Goal: Task Accomplishment & Management: Manage account settings

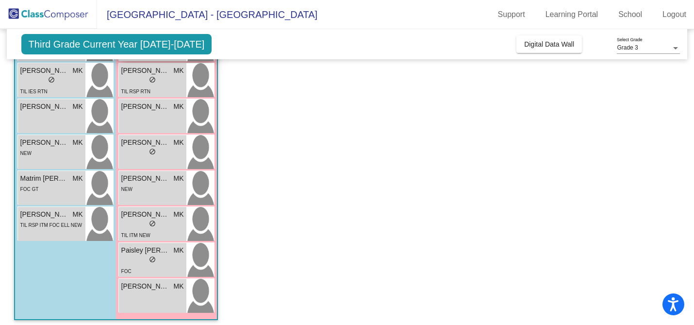
scroll to position [237, 0]
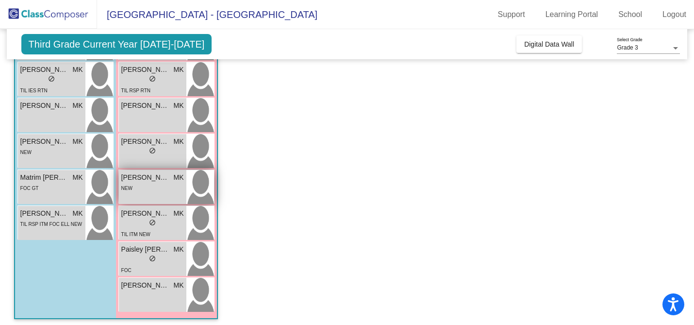
click at [162, 190] on div "NEW" at bounding box center [152, 188] width 63 height 10
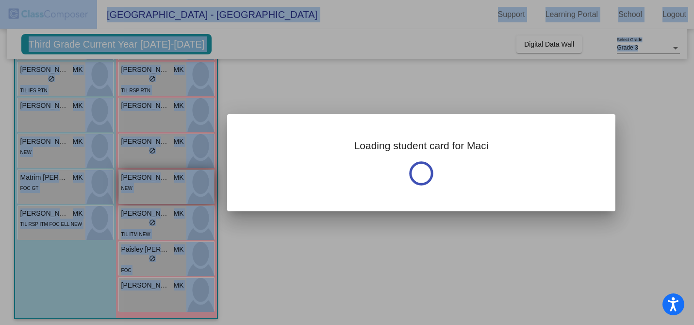
click at [162, 190] on div at bounding box center [347, 162] width 694 height 325
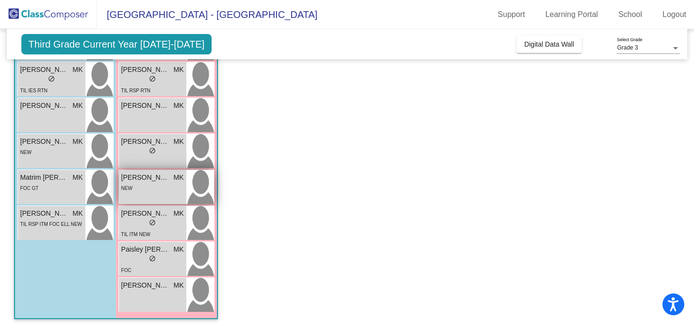
click at [143, 176] on span "[PERSON_NAME]" at bounding box center [145, 177] width 49 height 10
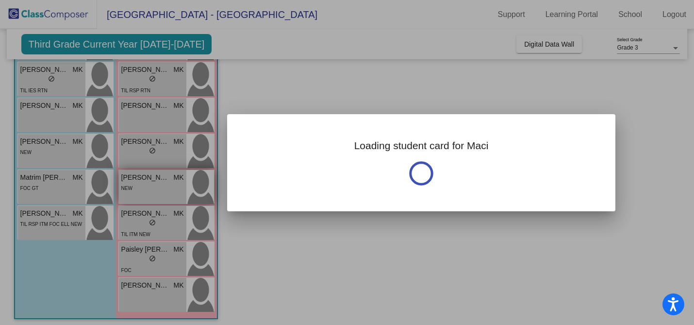
click at [143, 176] on div at bounding box center [347, 162] width 694 height 325
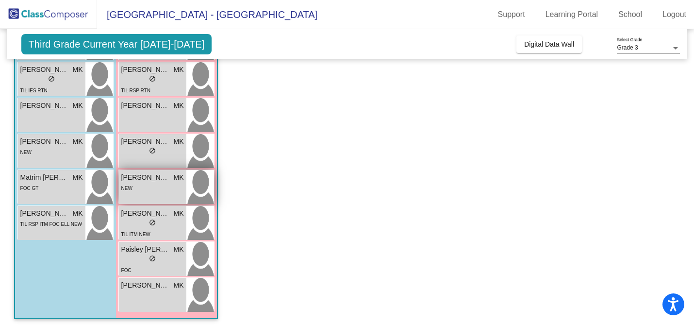
click at [201, 181] on img at bounding box center [200, 187] width 28 height 34
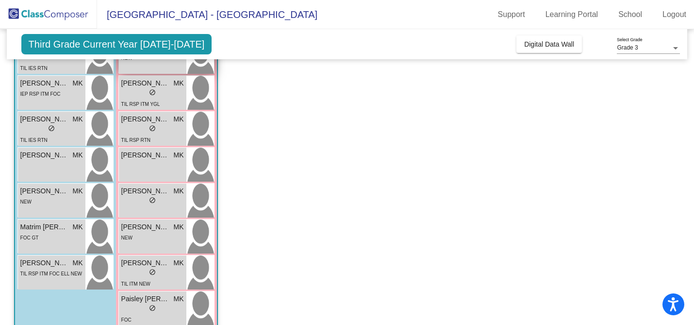
scroll to position [189, 0]
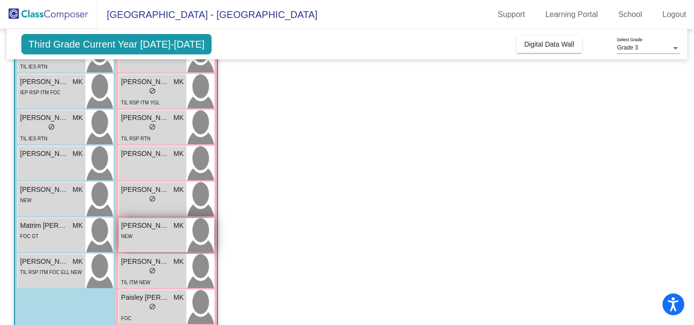
click at [147, 248] on div "[PERSON_NAME] lock do_not_disturb_alt NEW" at bounding box center [152, 235] width 67 height 34
click at [164, 231] on div "NEW" at bounding box center [152, 236] width 63 height 10
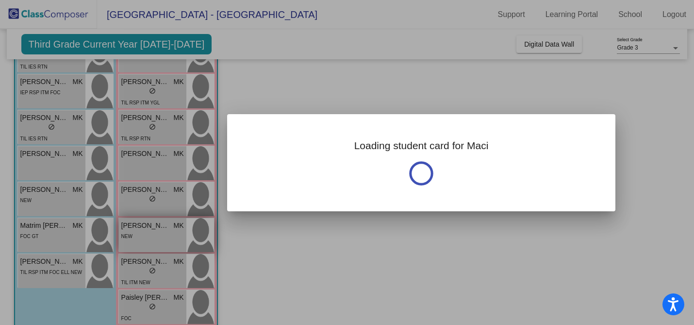
click at [164, 231] on div at bounding box center [347, 162] width 694 height 325
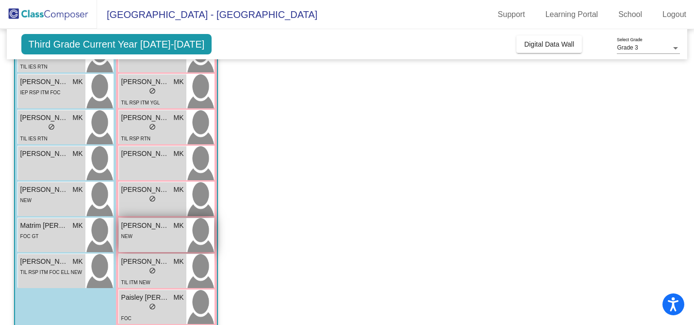
click at [151, 226] on span "[PERSON_NAME]" at bounding box center [145, 225] width 49 height 10
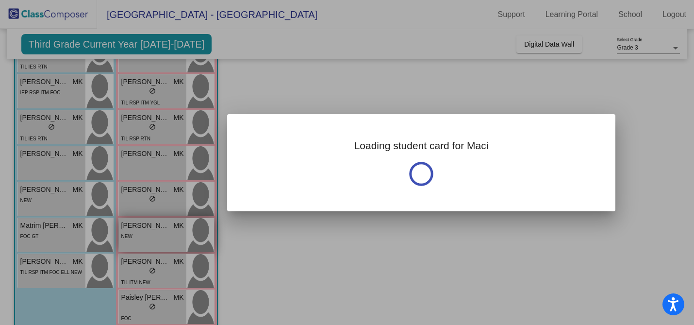
click at [151, 226] on div at bounding box center [347, 162] width 694 height 325
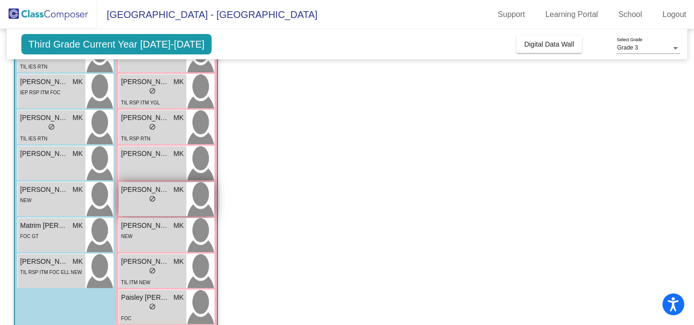
click at [199, 205] on img at bounding box center [200, 199] width 28 height 34
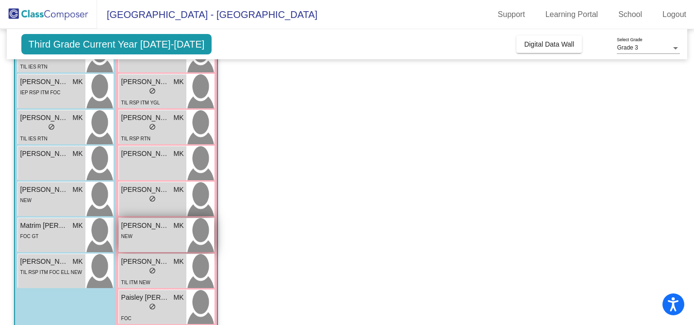
click at [151, 242] on div "[PERSON_NAME] lock do_not_disturb_alt NEW" at bounding box center [152, 235] width 67 height 34
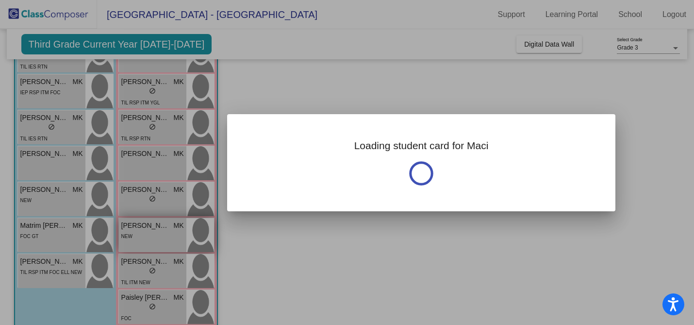
click at [151, 242] on div at bounding box center [347, 162] width 694 height 325
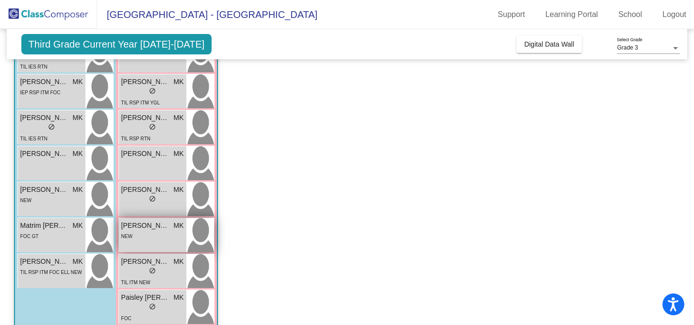
click at [124, 234] on span "NEW" at bounding box center [126, 236] width 11 height 5
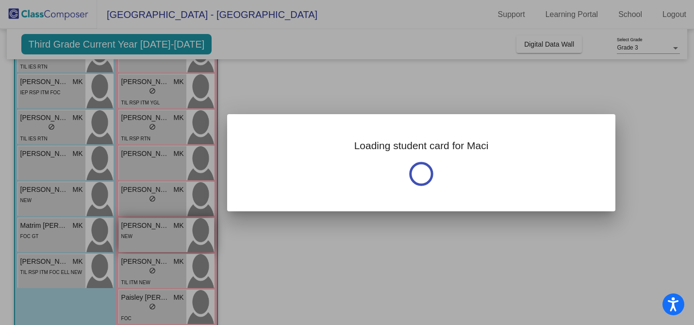
click at [124, 234] on div at bounding box center [347, 162] width 694 height 325
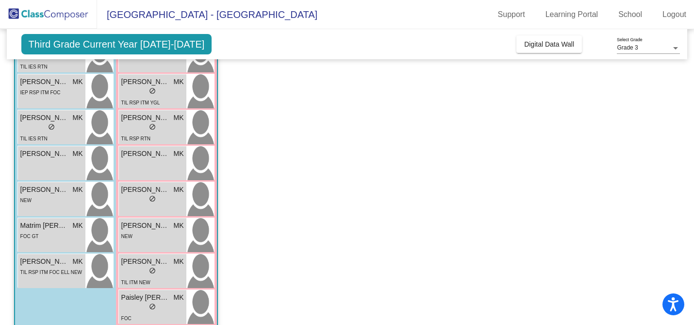
click at [294, 177] on app-classroom "Class 2 picture_as_pdf [PERSON_NAME] Add Student First Name Last Name Student I…" at bounding box center [347, 140] width 667 height 474
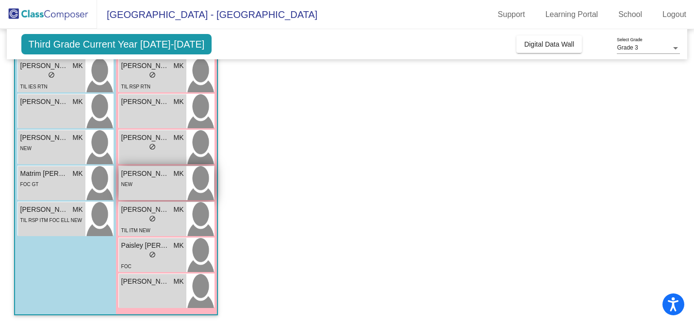
scroll to position [241, 0]
click at [132, 184] on div "NEW" at bounding box center [152, 184] width 63 height 10
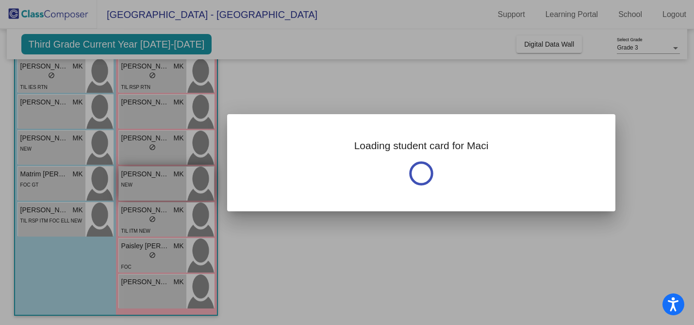
click at [132, 184] on div at bounding box center [347, 162] width 694 height 325
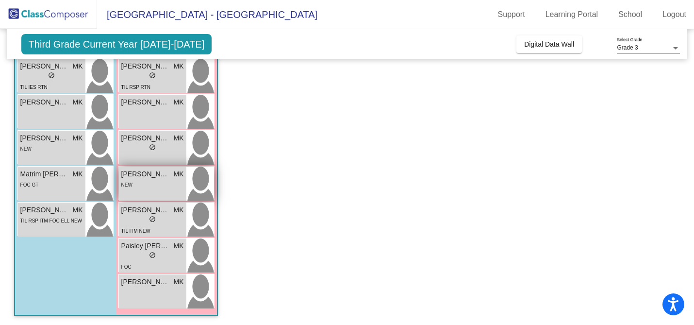
click at [151, 187] on div "NEW" at bounding box center [152, 184] width 63 height 10
